Goal: Book appointment/travel/reservation

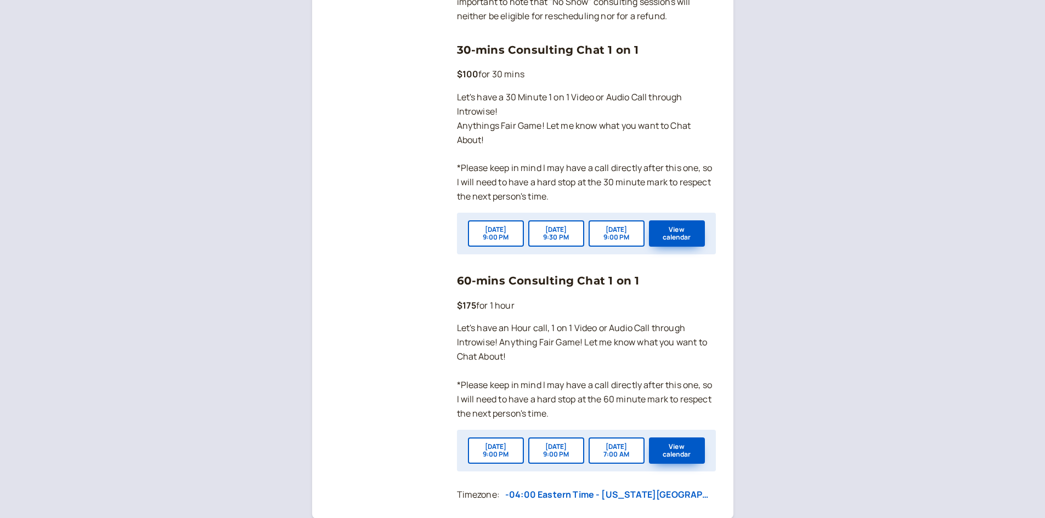
scroll to position [823, 0]
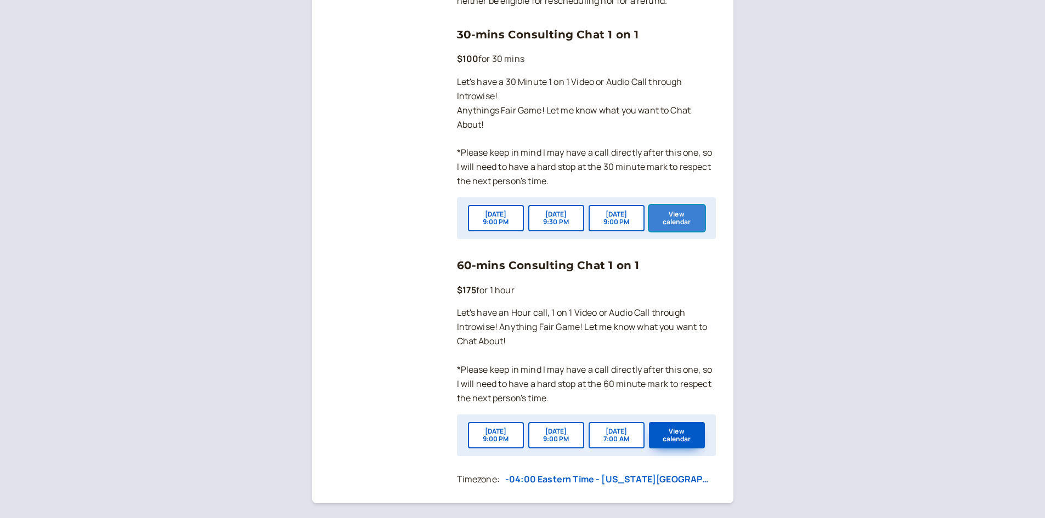
click at [690, 231] on button "View calendar" at bounding box center [677, 218] width 56 height 26
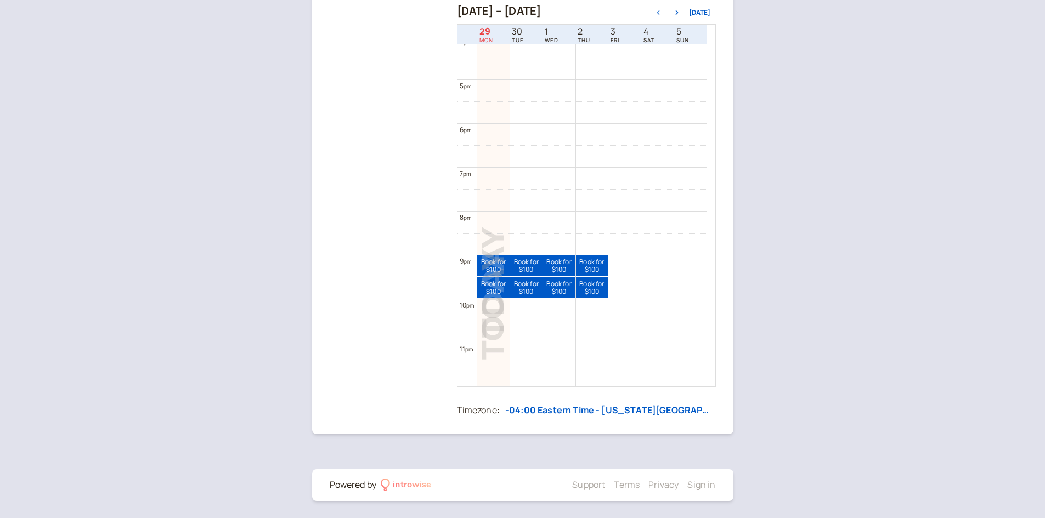
scroll to position [240, 0]
click at [523, 267] on link "Book for $100 $100" at bounding box center [526, 264] width 32 height 21
